Goal: Use online tool/utility: Utilize a website feature to perform a specific function

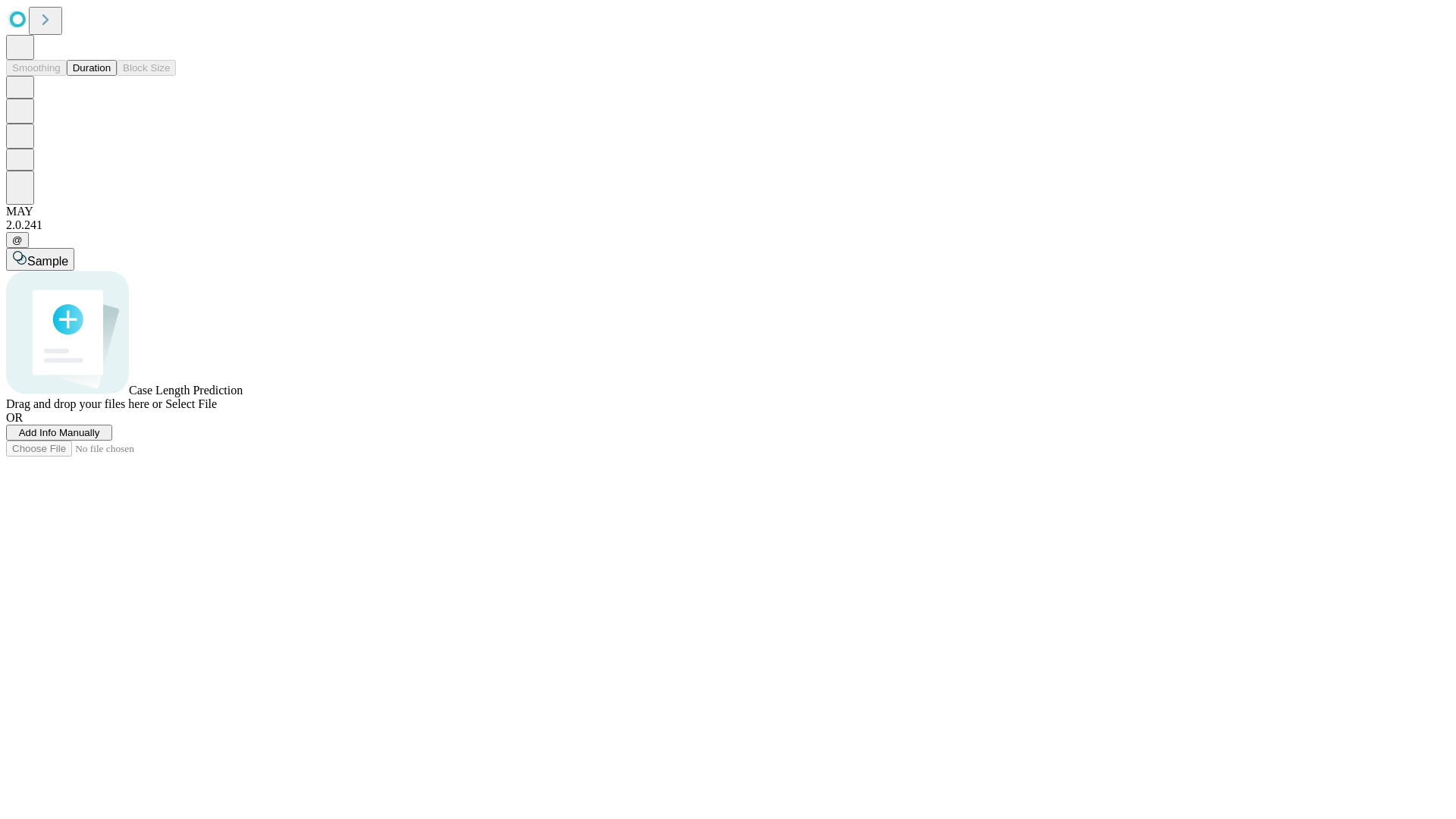
click at [111, 76] on button "Duration" at bounding box center [91, 68] width 50 height 16
click at [100, 438] on span "Add Info Manually" at bounding box center [60, 433] width 81 height 12
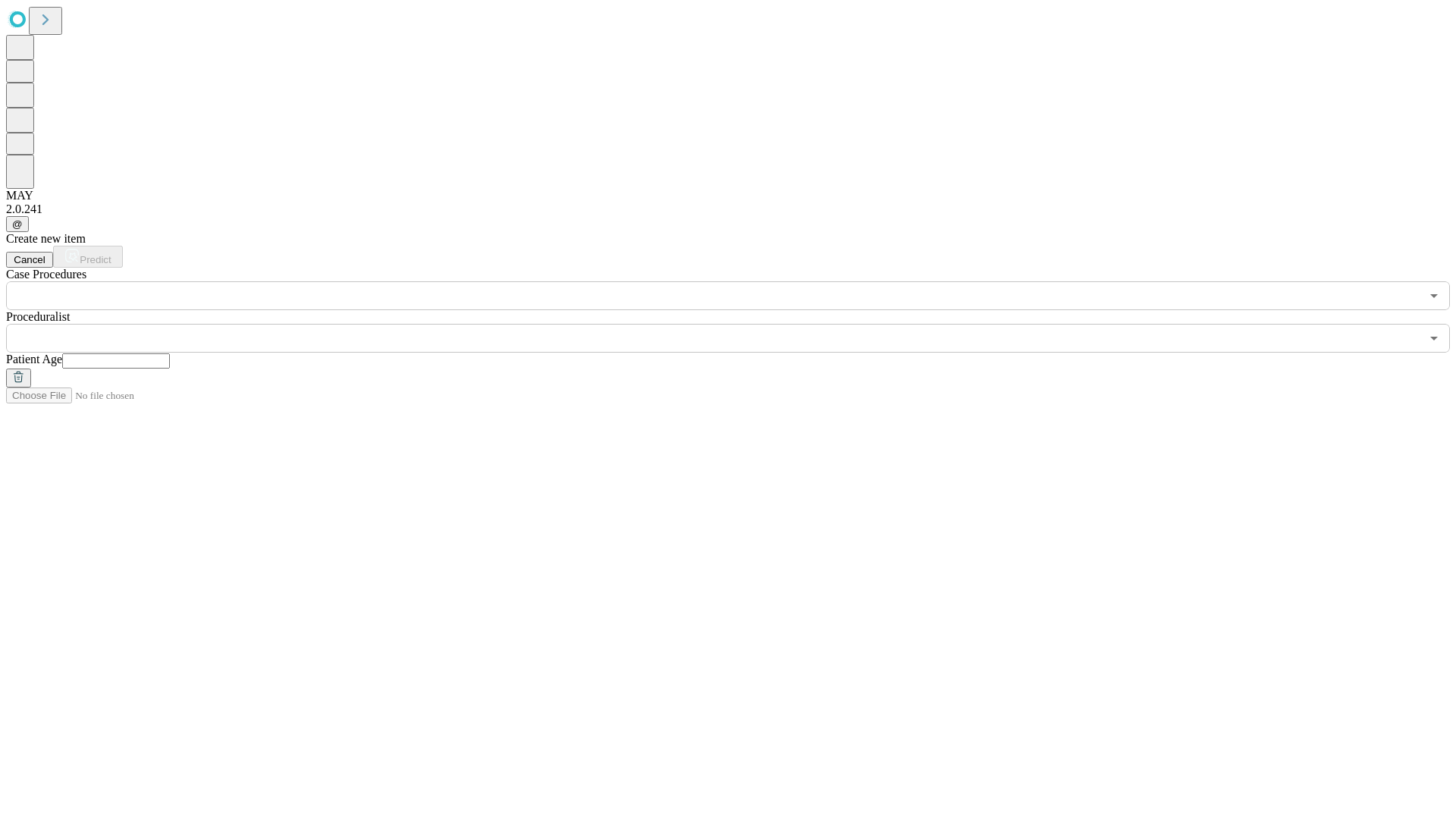
click at [170, 353] on input "text" at bounding box center [116, 360] width 107 height 15
type input "**"
click at [739, 323] on input "text" at bounding box center [714, 338] width 1414 height 29
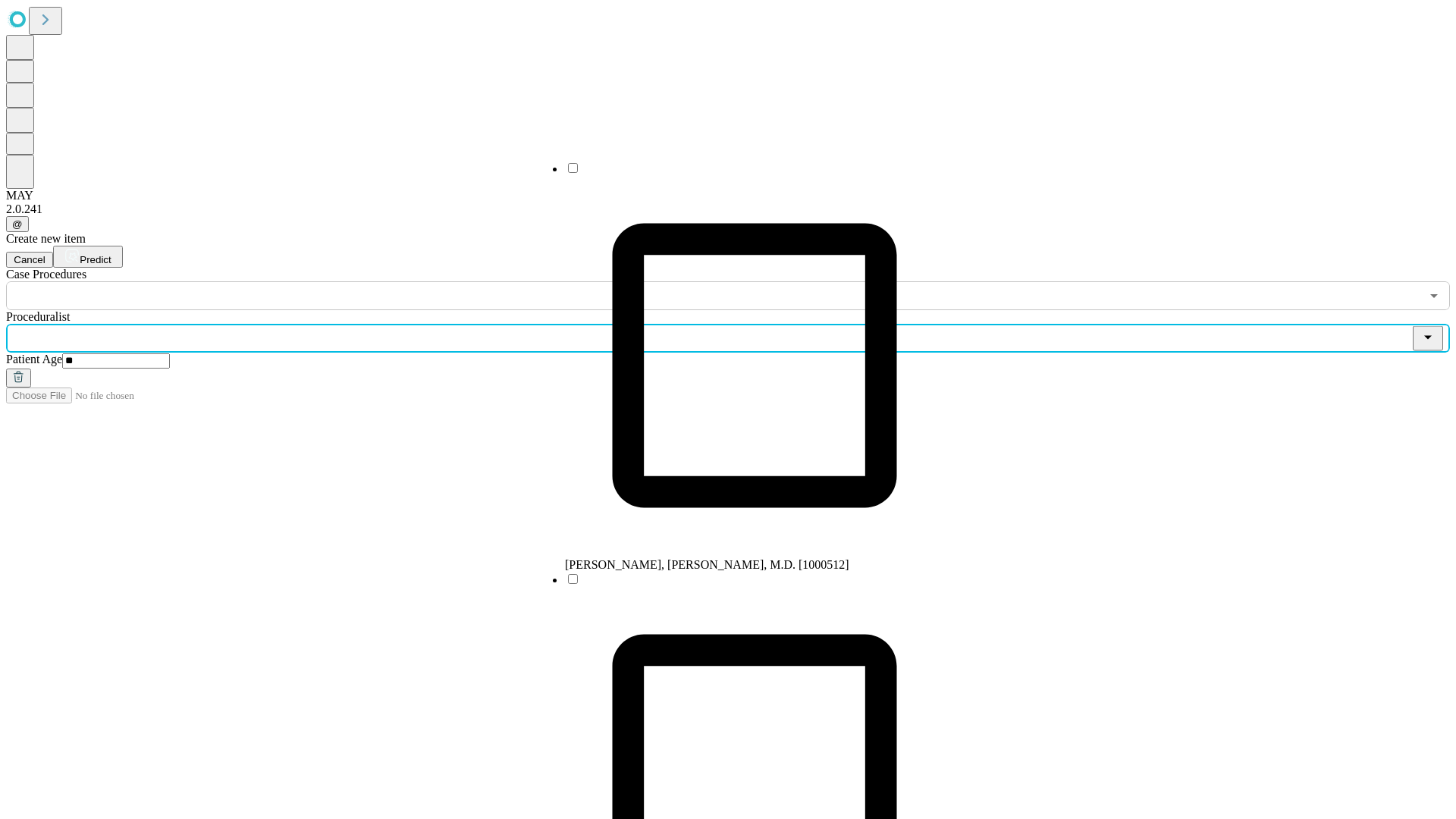
click at [739, 173] on li "[PERSON_NAME], [PERSON_NAME], M.D. [1000512]" at bounding box center [754, 366] width 379 height 411
click at [319, 281] on input "text" at bounding box center [714, 295] width 1414 height 29
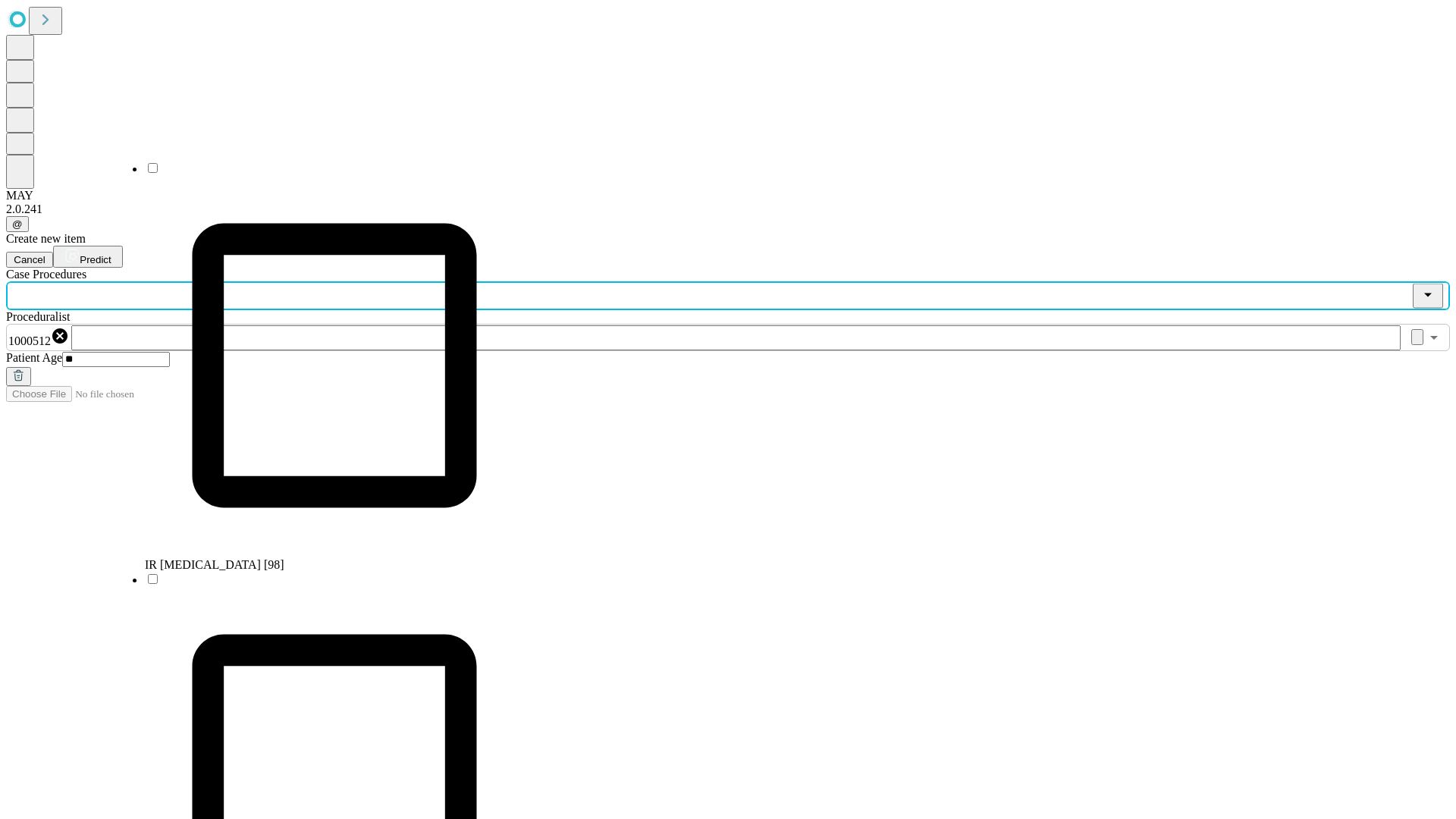
click at [319, 173] on li "IR [MEDICAL_DATA] [98]" at bounding box center [334, 366] width 379 height 411
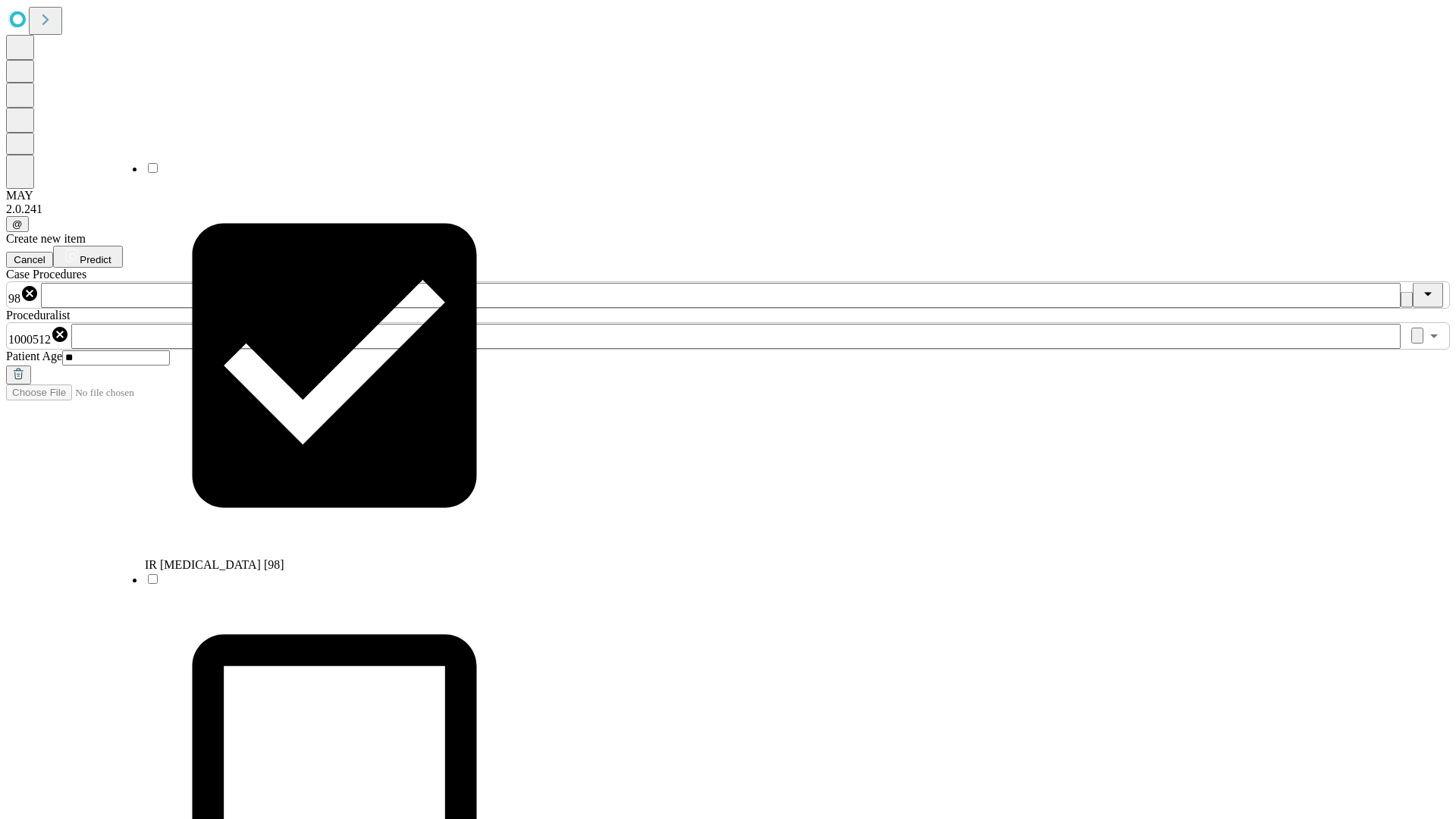
click at [111, 254] on span "Predict" at bounding box center [95, 259] width 31 height 12
